Goal: Information Seeking & Learning: Learn about a topic

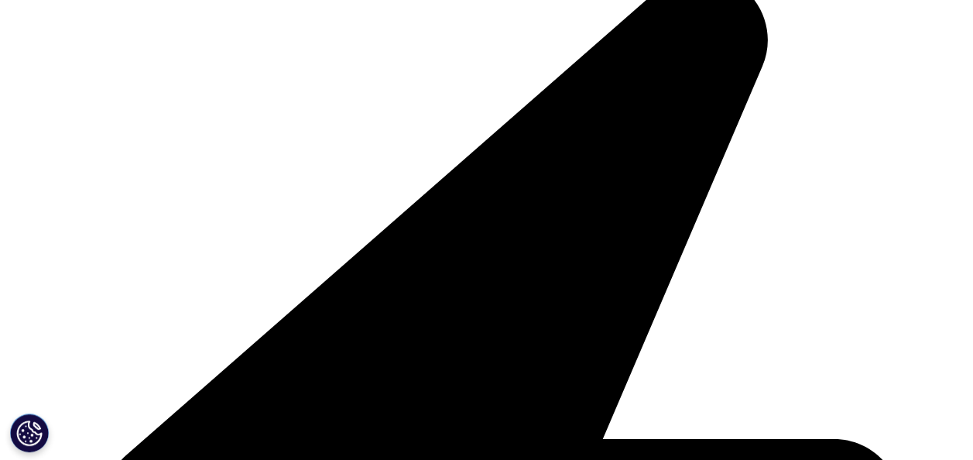
scroll to position [542, 0]
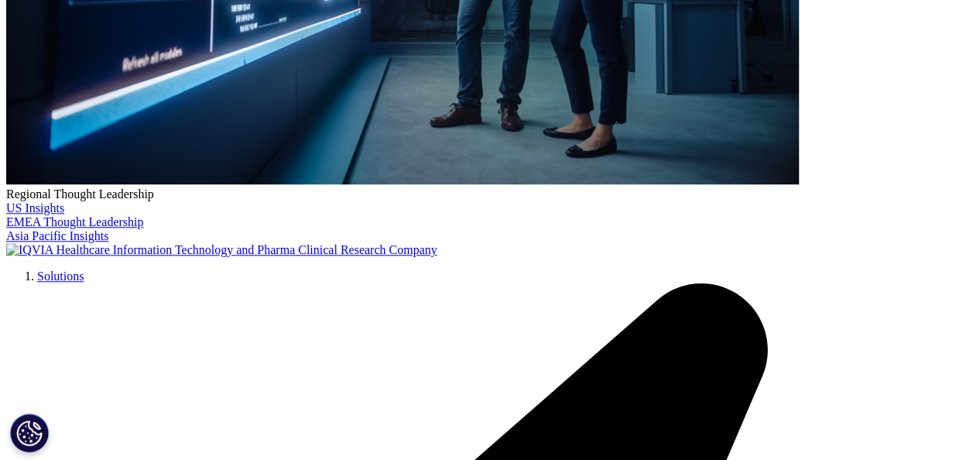
drag, startPoint x: 210, startPoint y: 151, endPoint x: 665, endPoint y: 156, distance: 455.8
drag, startPoint x: 665, startPoint y: 156, endPoint x: 453, endPoint y: 217, distance: 221.4
drag, startPoint x: 235, startPoint y: 241, endPoint x: 258, endPoint y: 255, distance: 26.8
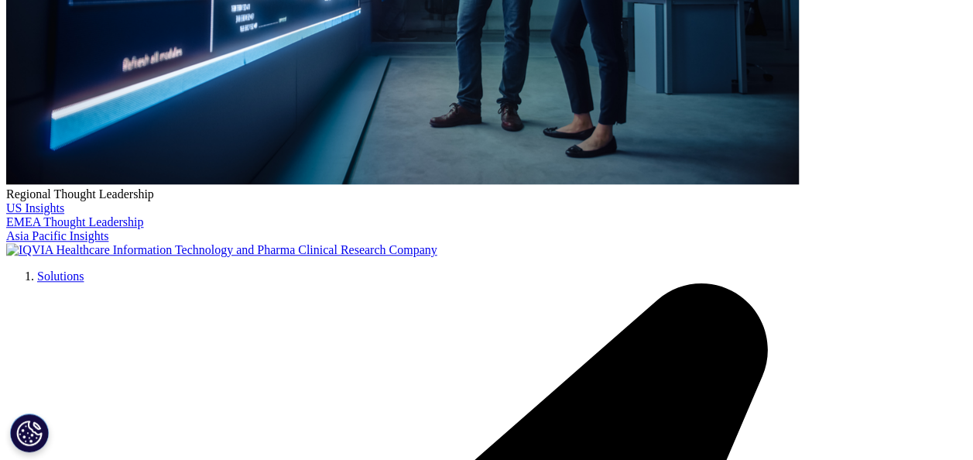
drag, startPoint x: 258, startPoint y: 255, endPoint x: 368, endPoint y: 261, distance: 110.0
drag, startPoint x: 179, startPoint y: 270, endPoint x: 415, endPoint y: 272, distance: 236.8
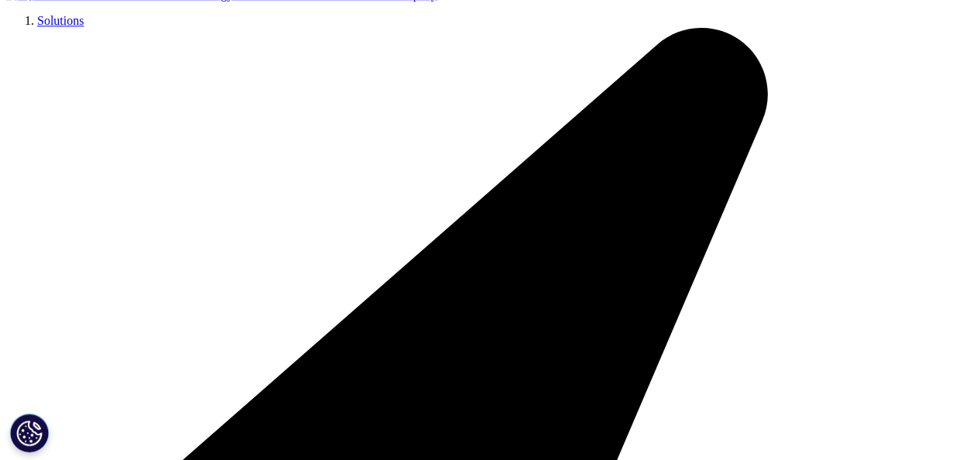
scroll to position [851, 0]
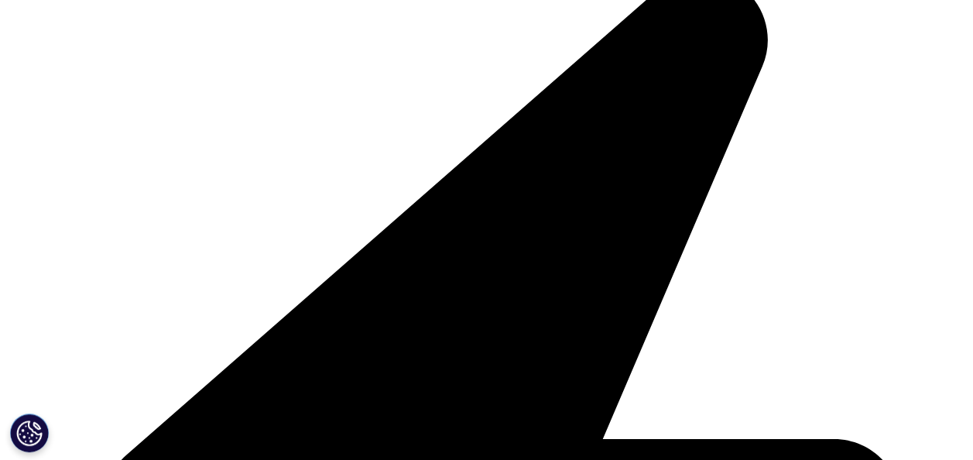
drag, startPoint x: 195, startPoint y: 156, endPoint x: 791, endPoint y: 166, distance: 595.9
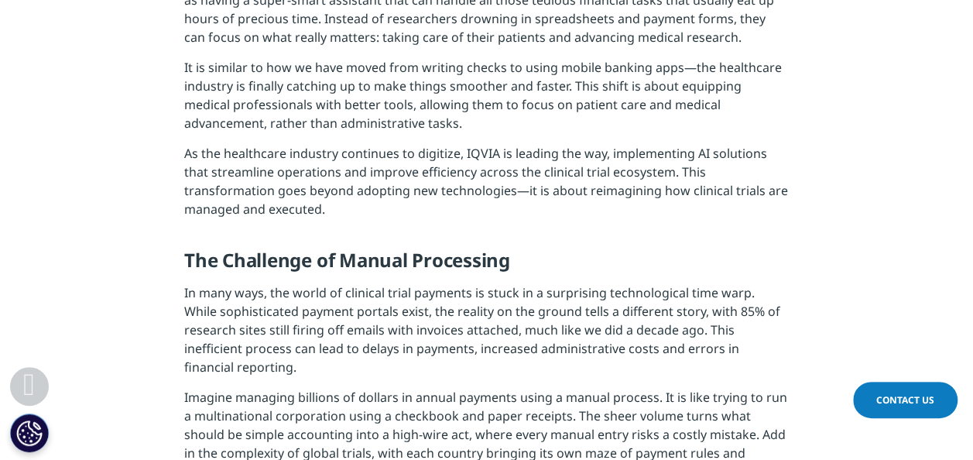
drag, startPoint x: 791, startPoint y: 166, endPoint x: 563, endPoint y: 194, distance: 229.3
click at [583, 187] on p "As the healthcare industry continues to digitize, IQVIA is leading the way, imp…" at bounding box center [486, 187] width 604 height 86
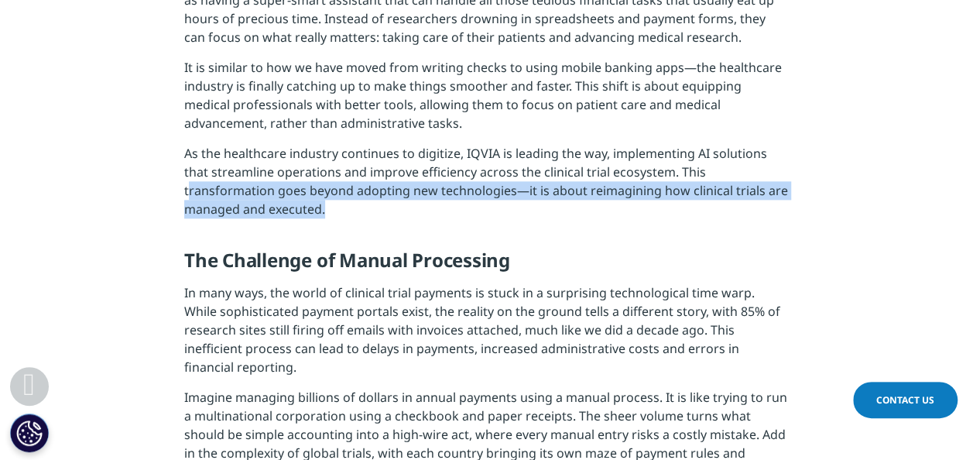
drag, startPoint x: 187, startPoint y: 195, endPoint x: 436, endPoint y: 205, distance: 249.3
click at [436, 205] on p "As the healthcare industry continues to digitize, IQVIA is leading the way, imp…" at bounding box center [486, 187] width 604 height 86
click at [436, 209] on p "As the healthcare industry continues to digitize, IQVIA is leading the way, imp…" at bounding box center [486, 187] width 604 height 86
click at [350, 209] on p "As the healthcare industry continues to digitize, IQVIA is leading the way, imp…" at bounding box center [486, 187] width 604 height 86
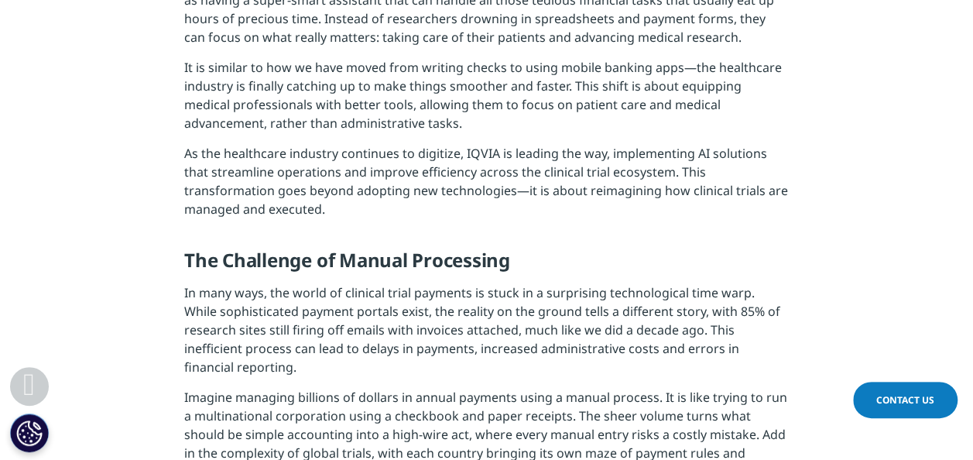
click at [331, 210] on p "As the healthcare industry continues to digitize, IQVIA is leading the way, imp…" at bounding box center [486, 187] width 604 height 86
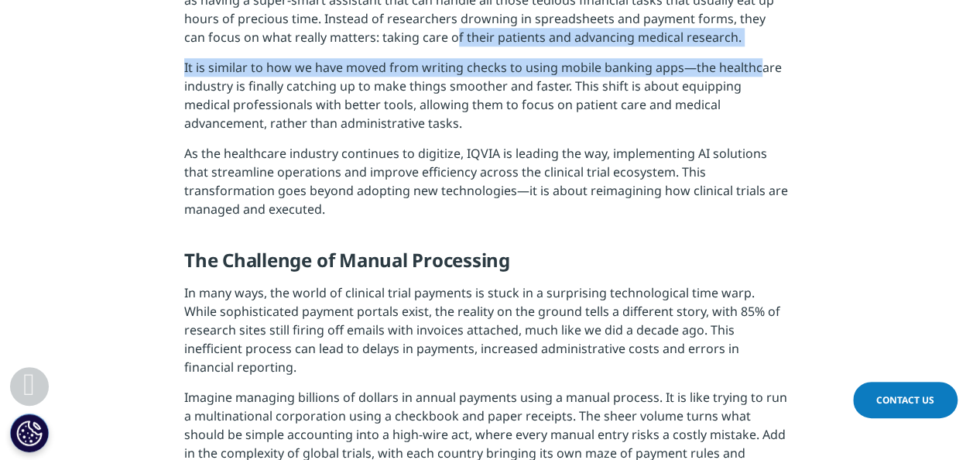
drag, startPoint x: 432, startPoint y: 56, endPoint x: 755, endPoint y: 58, distance: 323.4
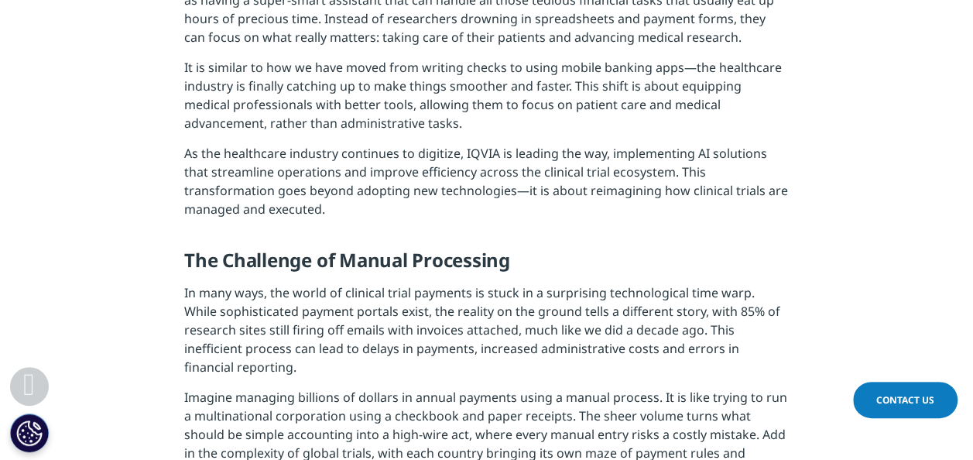
drag, startPoint x: 755, startPoint y: 58, endPoint x: 686, endPoint y: 105, distance: 83.5
click at [686, 105] on p "It is similar to how we have moved from writing checks to using mobile banking …" at bounding box center [486, 101] width 604 height 86
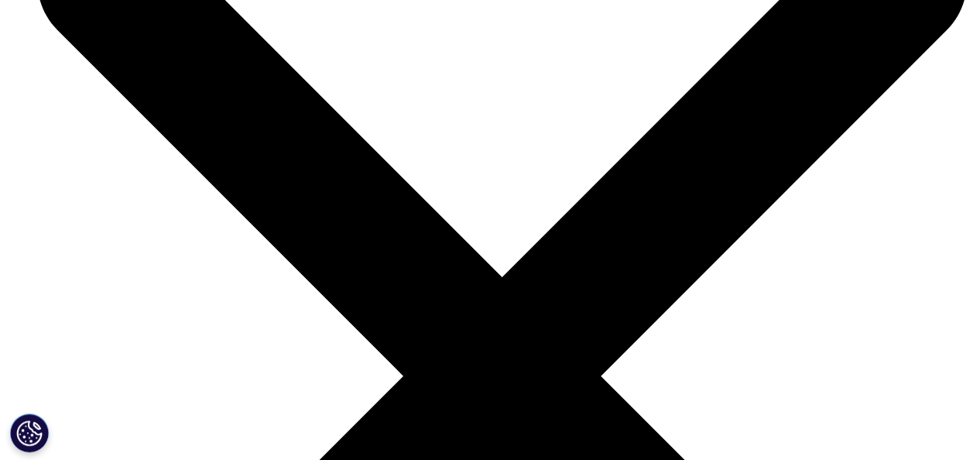
scroll to position [4410, 0]
